Goal: Task Accomplishment & Management: Manage account settings

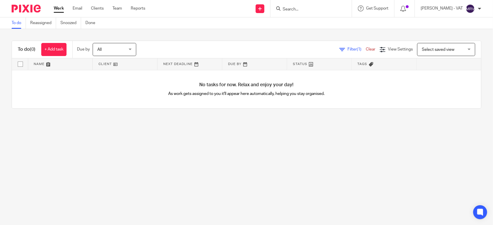
click at [307, 9] on input "Search" at bounding box center [308, 9] width 52 height 5
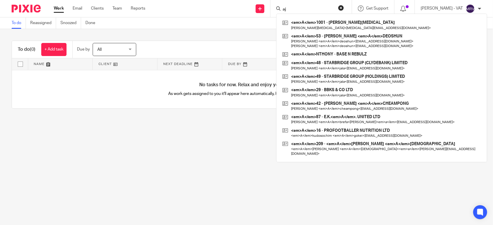
type input "a"
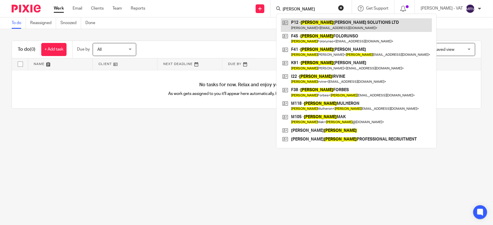
type input "james"
click at [320, 20] on link at bounding box center [356, 24] width 151 height 13
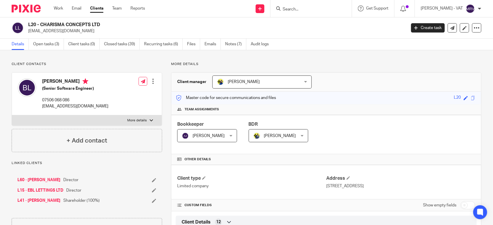
scroll to position [36, 0]
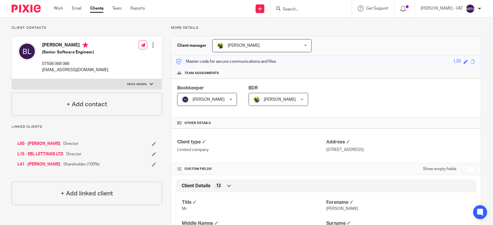
click at [300, 8] on input "Search" at bounding box center [308, 9] width 52 height 5
type input "s17"
click at [325, 22] on link at bounding box center [330, 24] width 98 height 13
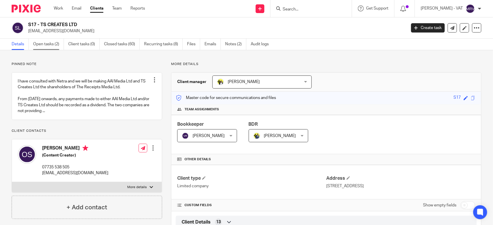
click at [51, 42] on link "Open tasks (2)" at bounding box center [48, 44] width 31 height 11
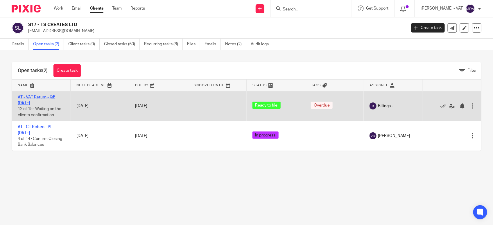
click at [46, 95] on link "AT - VAT Return - QE 31-07-2025" at bounding box center [36, 100] width 37 height 10
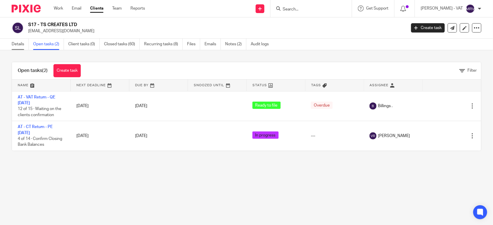
click at [17, 40] on link "Details" at bounding box center [20, 44] width 17 height 11
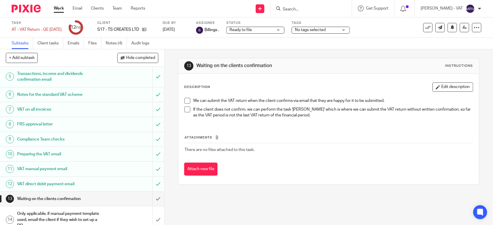
scroll to position [73, 0]
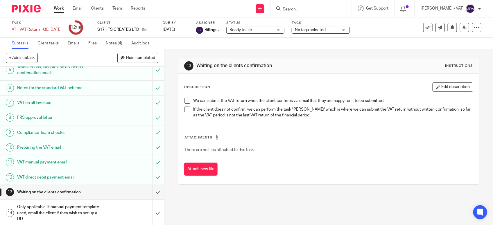
click at [73, 181] on h1 "VAT direct debit payment email" at bounding box center [60, 177] width 86 height 9
click at [186, 102] on span at bounding box center [187, 101] width 6 height 6
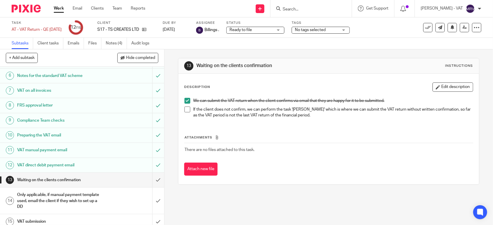
scroll to position [90, 0]
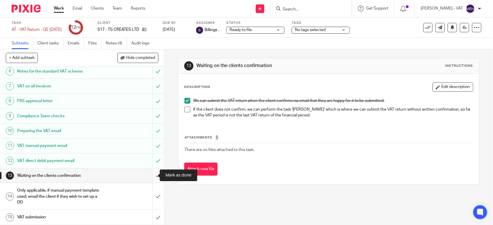
click at [149, 176] on input "submit" at bounding box center [82, 175] width 164 height 15
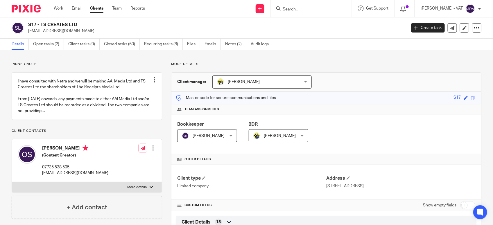
drag, startPoint x: 42, startPoint y: 24, endPoint x: 92, endPoint y: 23, distance: 49.4
click at [92, 23] on h2 "S17 - TS CREATES LTD" at bounding box center [177, 25] width 299 height 6
drag, startPoint x: 92, startPoint y: 23, endPoint x: 40, endPoint y: 23, distance: 52.0
click at [40, 23] on h2 "S17 - TS CREATES LTD" at bounding box center [177, 25] width 299 height 6
drag, startPoint x: 41, startPoint y: 23, endPoint x: 86, endPoint y: 26, distance: 45.1
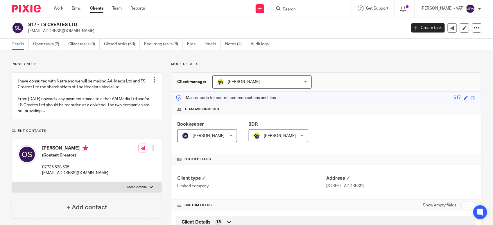
click at [86, 26] on h2 "S17 - TS CREATES LTD" at bounding box center [177, 25] width 299 height 6
copy h2 "TS CREATES LTD"
click at [237, 45] on link "Notes (2)" at bounding box center [235, 44] width 21 height 11
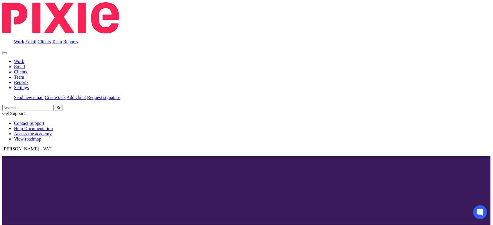
scroll to position [90, 0]
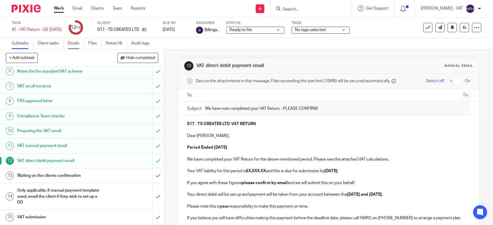
click at [77, 44] on link "Emails" at bounding box center [76, 43] width 16 height 11
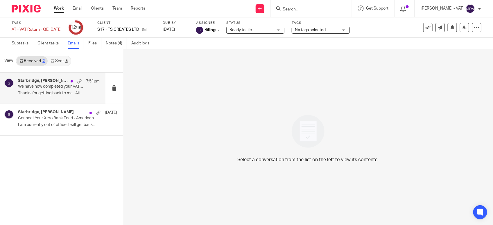
click at [53, 86] on p "We have now completed your VAT Return - PLEASE CONFIRM!" at bounding box center [50, 86] width 65 height 5
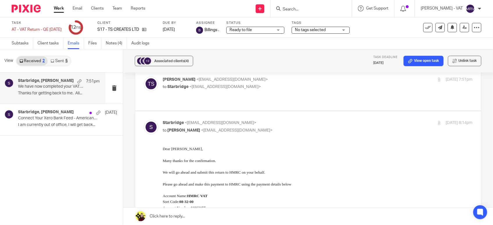
scroll to position [182, 0]
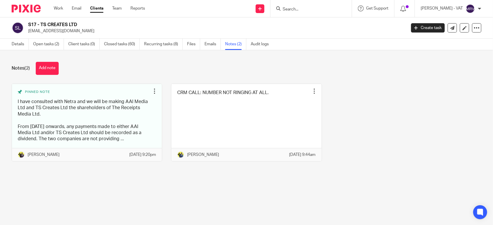
click at [308, 10] on input "Search" at bounding box center [308, 9] width 52 height 5
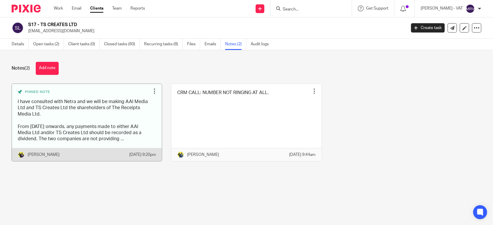
click at [84, 140] on link at bounding box center [87, 122] width 150 height 77
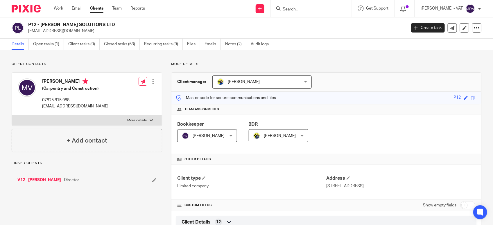
click at [44, 39] on link "Open tasks (1)" at bounding box center [48, 44] width 31 height 11
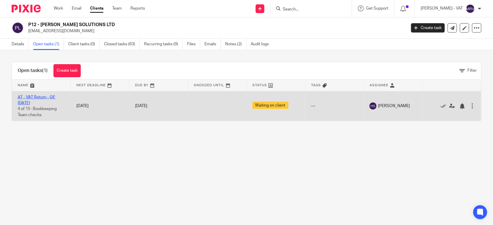
click at [44, 98] on link "AT - VAT Return - QE [DATE]" at bounding box center [36, 100] width 37 height 10
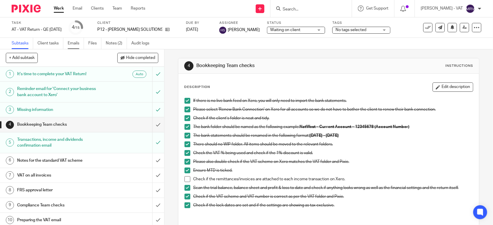
click at [74, 46] on link "Emails" at bounding box center [76, 43] width 16 height 11
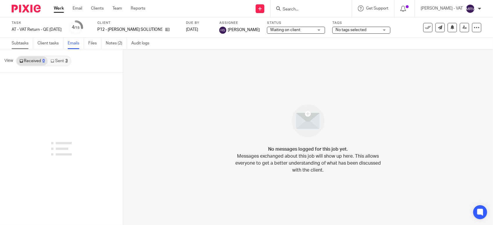
click at [22, 45] on link "Subtasks" at bounding box center [22, 43] width 21 height 11
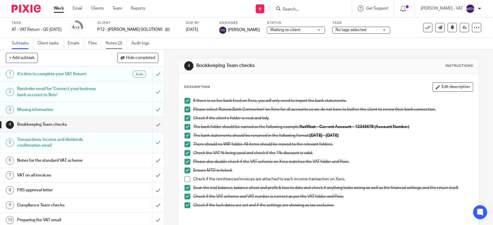
click at [113, 45] on link "Notes (2)" at bounding box center [116, 43] width 21 height 11
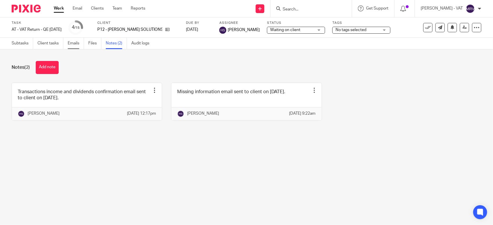
click at [69, 44] on link "Emails" at bounding box center [76, 43] width 16 height 11
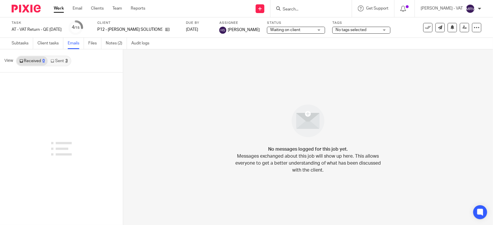
click at [61, 63] on link "Sent 3" at bounding box center [59, 60] width 23 height 9
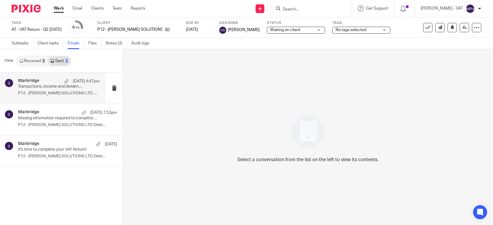
click at [54, 81] on div "Starbridge 18 Sep 4:47pm" at bounding box center [59, 81] width 82 height 6
click at [27, 92] on p "P12 - JAMES MATTHEW SOLUTIONS LTD Dear..." at bounding box center [59, 93] width 82 height 5
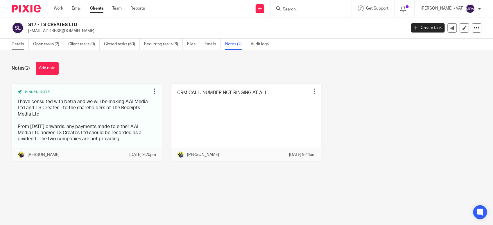
click at [23, 44] on link "Details" at bounding box center [20, 44] width 17 height 11
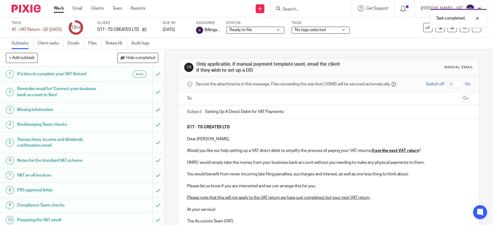
click at [232, 99] on input "text" at bounding box center [328, 98] width 261 height 7
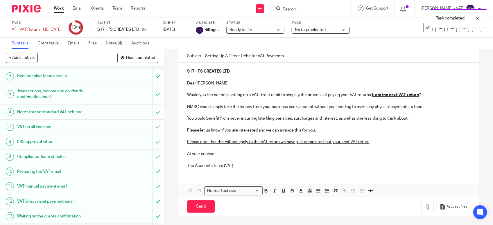
scroll to position [90, 0]
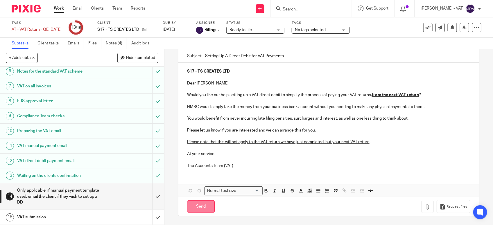
click at [196, 207] on input "Send" at bounding box center [201, 206] width 28 height 12
type input "Sent"
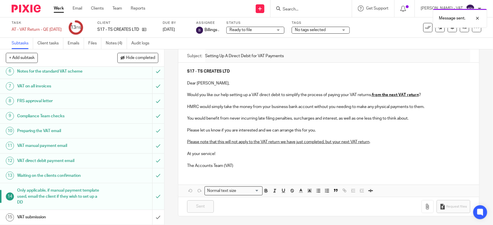
click at [69, 214] on h1 "VAT submission" at bounding box center [60, 217] width 86 height 9
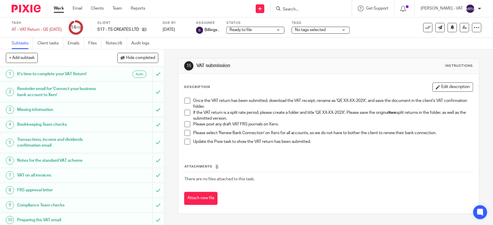
click at [185, 113] on span at bounding box center [187, 113] width 6 height 6
click at [185, 124] on span at bounding box center [187, 124] width 6 height 6
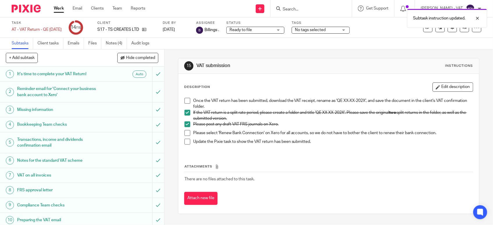
click at [184, 131] on span at bounding box center [187, 133] width 6 height 6
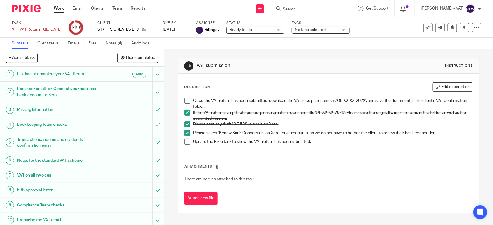
click at [184, 102] on span at bounding box center [187, 101] width 6 height 6
click at [185, 144] on span at bounding box center [187, 142] width 6 height 6
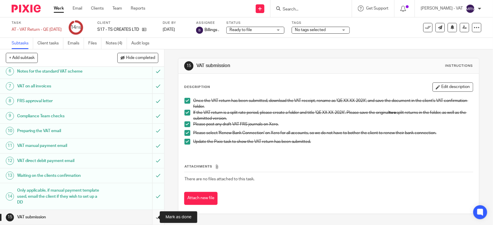
click at [150, 218] on input "submit" at bounding box center [82, 217] width 164 height 15
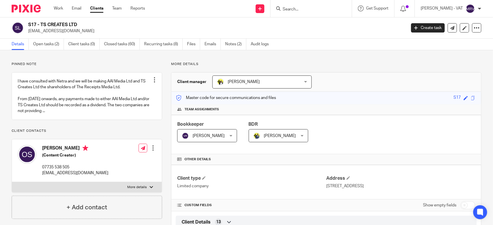
click at [353, 73] on div "Client manager [PERSON_NAME] [PERSON_NAME] [PERSON_NAME] [PERSON_NAME] [PERSON_…" at bounding box center [326, 82] width 310 height 19
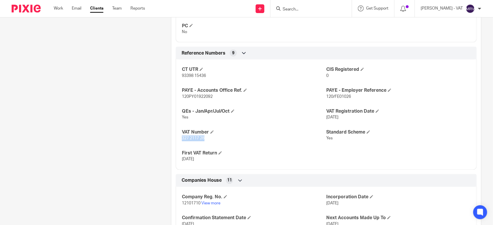
drag, startPoint x: 180, startPoint y: 139, endPoint x: 211, endPoint y: 138, distance: 31.1
click at [211, 138] on div "CT UTR 93398 15436 CIS Registered 0 PAYE - Accounts Office Ref. 120PY01922092 P…" at bounding box center [326, 112] width 301 height 115
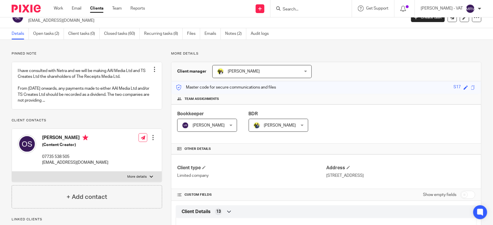
scroll to position [0, 0]
